Goal: Check status: Check status

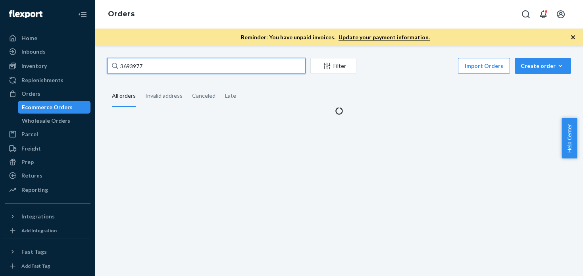
click at [216, 66] on input "3693977" at bounding box center [206, 66] width 198 height 16
drag, startPoint x: 0, startPoint y: 0, endPoint x: 216, endPoint y: 66, distance: 226.1
click at [216, 66] on input "3693977" at bounding box center [206, 66] width 198 height 16
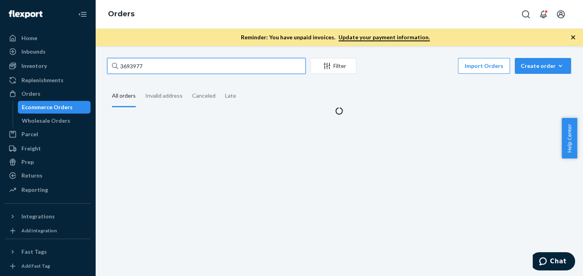
click at [216, 66] on input "3693977" at bounding box center [206, 66] width 198 height 16
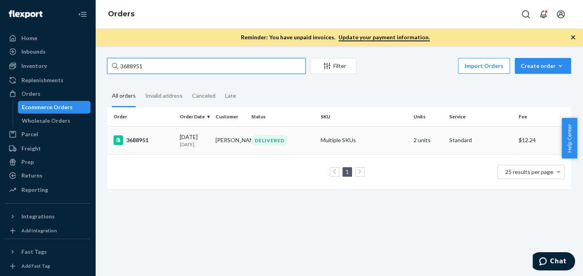
type input "3688951"
click at [140, 142] on div "3688951" at bounding box center [143, 140] width 60 height 10
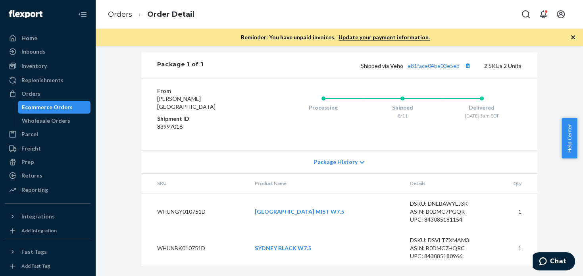
scroll to position [409, 0]
click at [429, 65] on link "e81face04be03e5eb" at bounding box center [433, 65] width 52 height 7
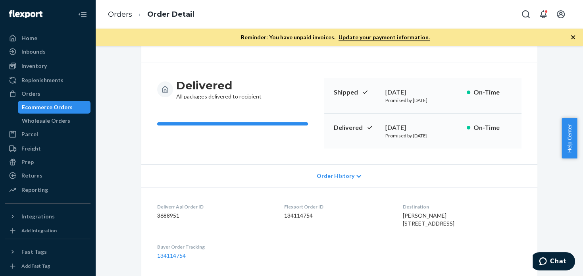
scroll to position [0, 0]
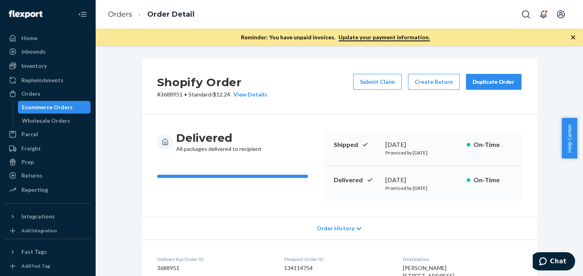
click at [484, 81] on div "Duplicate Order" at bounding box center [493, 82] width 42 height 8
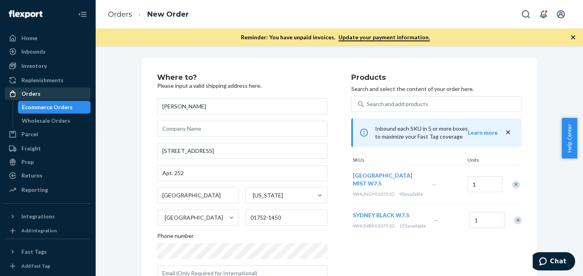
click at [44, 90] on div "Orders" at bounding box center [48, 93] width 84 height 11
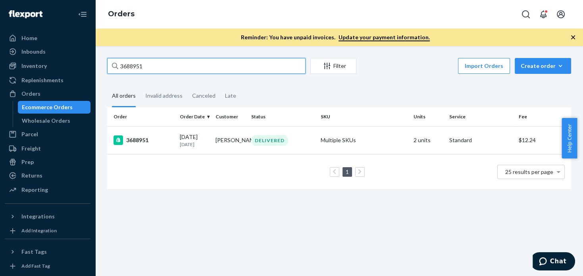
click at [171, 72] on input "3688951" at bounding box center [206, 66] width 198 height 16
paste input "95595"
click at [171, 73] on input "3688951" at bounding box center [206, 66] width 198 height 16
type input "3695595"
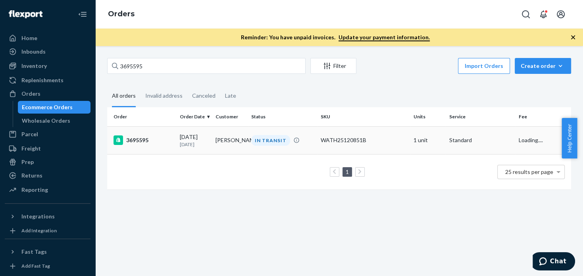
click at [144, 145] on div "3695595" at bounding box center [143, 140] width 60 height 10
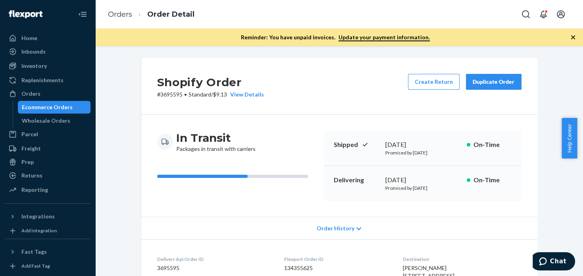
scroll to position [251, 0]
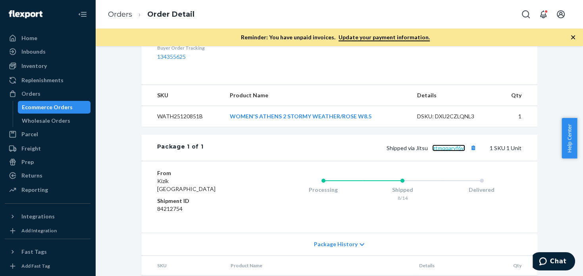
click at [449, 151] on link "gtmqqaryf6yl" at bounding box center [448, 147] width 33 height 7
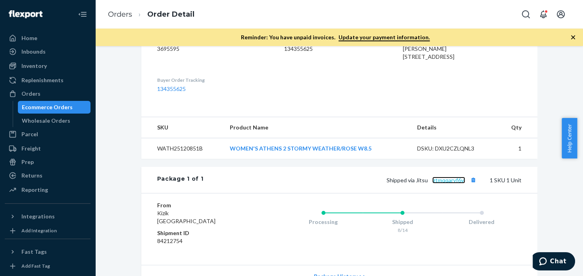
scroll to position [296, 0]
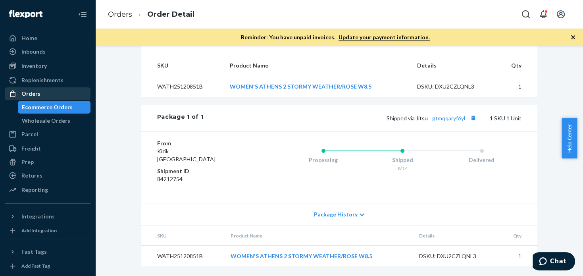
click at [44, 91] on div "Orders" at bounding box center [48, 93] width 84 height 11
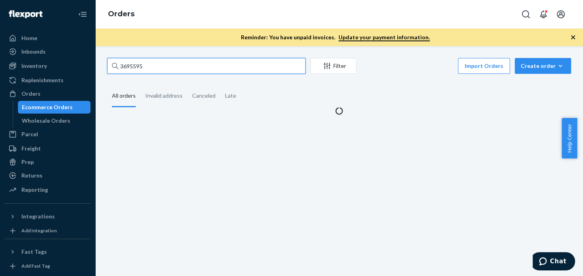
click at [163, 65] on input "3695595" at bounding box center [206, 66] width 198 height 16
click at [163, 64] on input "3695595" at bounding box center [206, 66] width 198 height 16
paste input "88951"
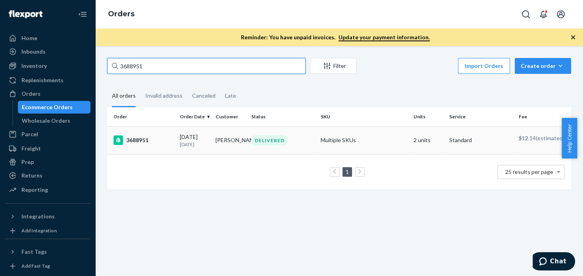
type input "3688951"
click at [148, 142] on div "3688951" at bounding box center [143, 140] width 60 height 10
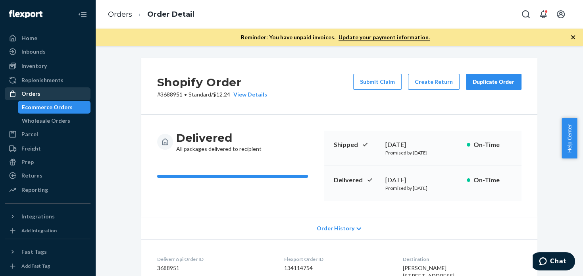
click at [35, 88] on div "Orders" at bounding box center [48, 93] width 84 height 11
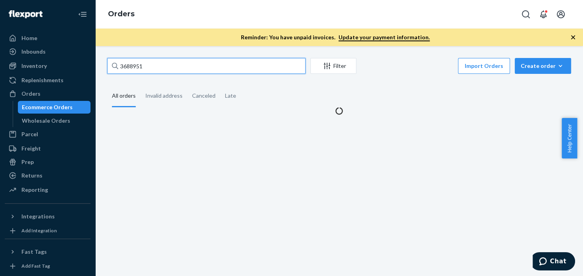
click at [190, 63] on input "3688951" at bounding box center [206, 66] width 198 height 16
paste input "706583"
type input "3706583"
